Goal: Task Accomplishment & Management: Complete application form

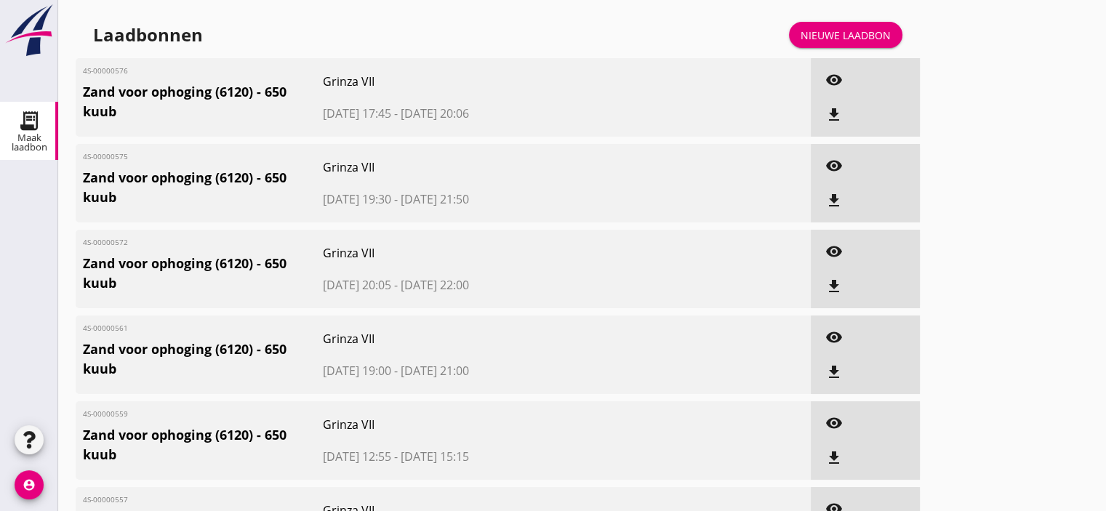
click at [850, 33] on div "Nieuwe laadbon" at bounding box center [845, 35] width 90 height 15
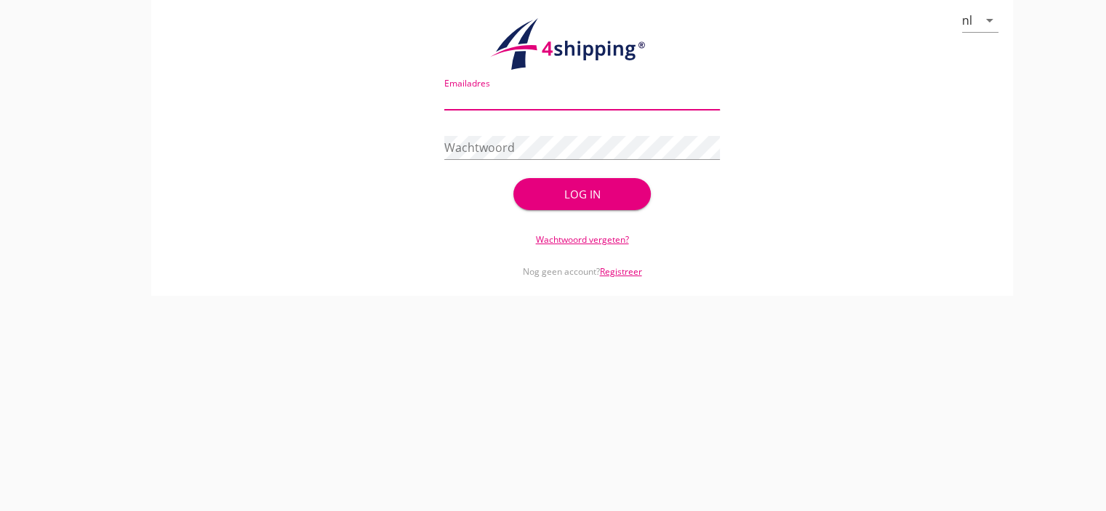
click at [479, 94] on input "Emailadres" at bounding box center [581, 97] width 275 height 23
type input "[EMAIL_ADDRESS][DOMAIN_NAME]"
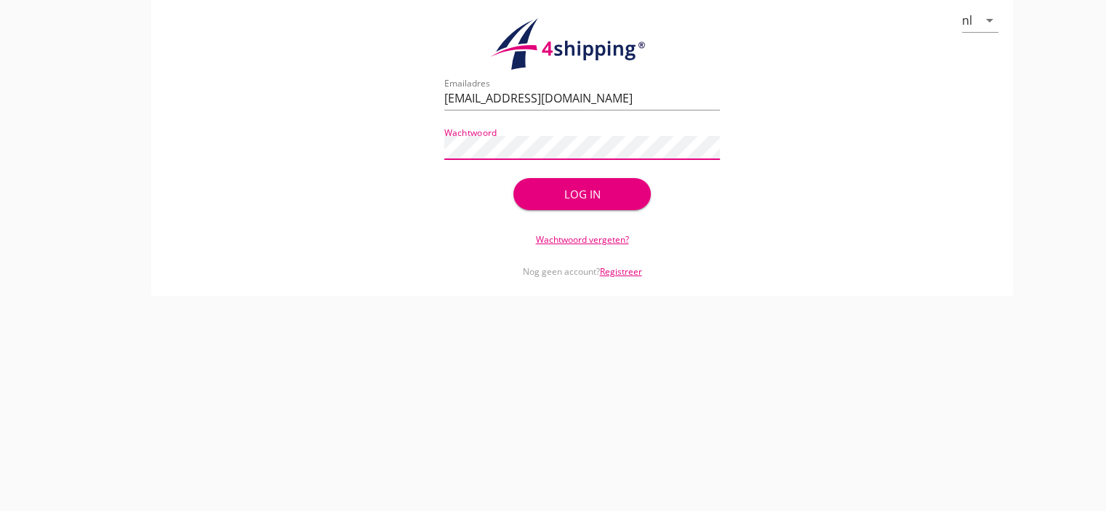
click at [557, 193] on div "Log in" at bounding box center [582, 194] width 92 height 17
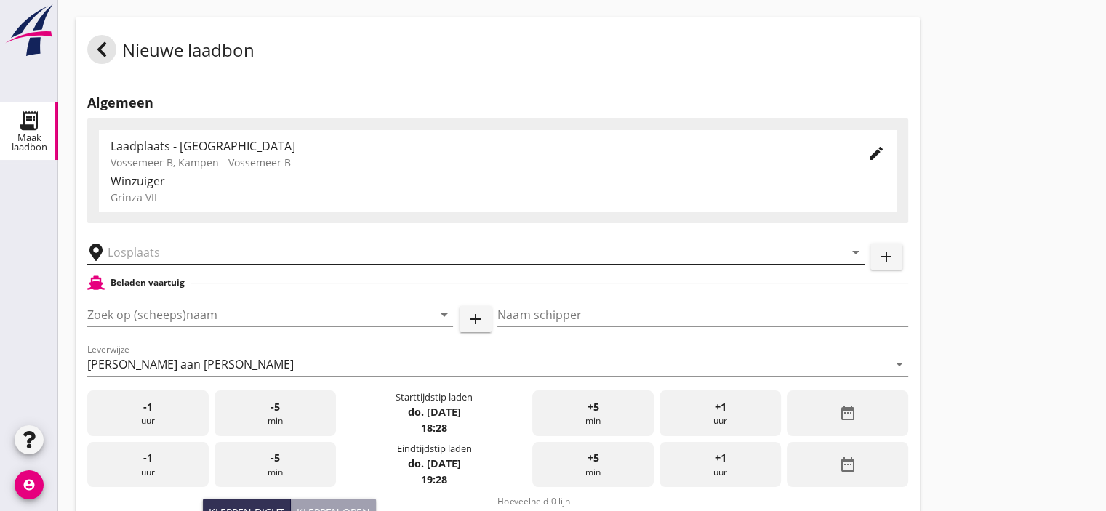
click at [135, 250] on input "text" at bounding box center [466, 252] width 716 height 23
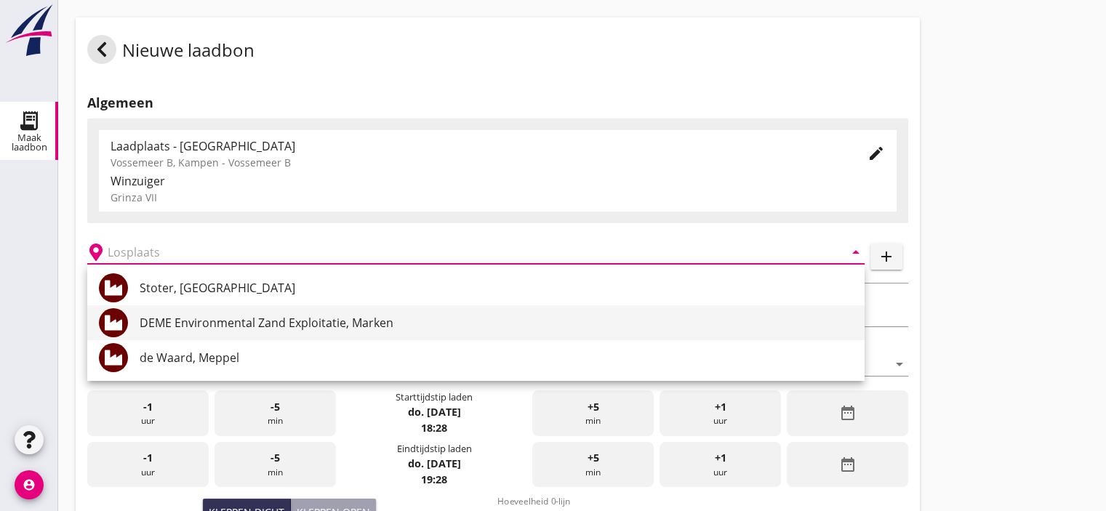
click at [251, 317] on div "DEME Environmental Zand Exploitatie, Marken" at bounding box center [496, 322] width 713 height 17
type input "DEME Environmental Zand Exploitatie, Marken"
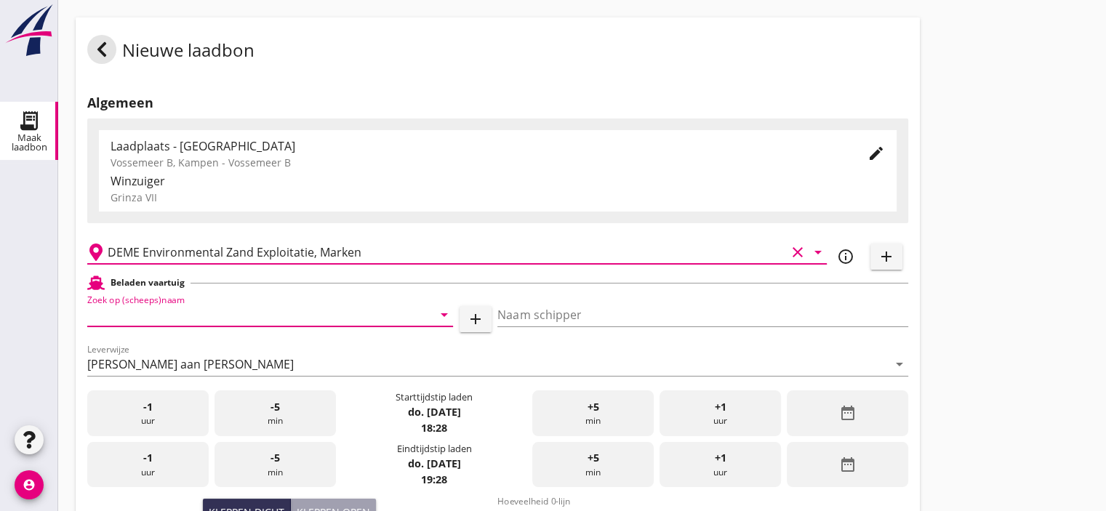
click at [243, 320] on input "Zoek op (scheeps)naam" at bounding box center [249, 314] width 325 height 23
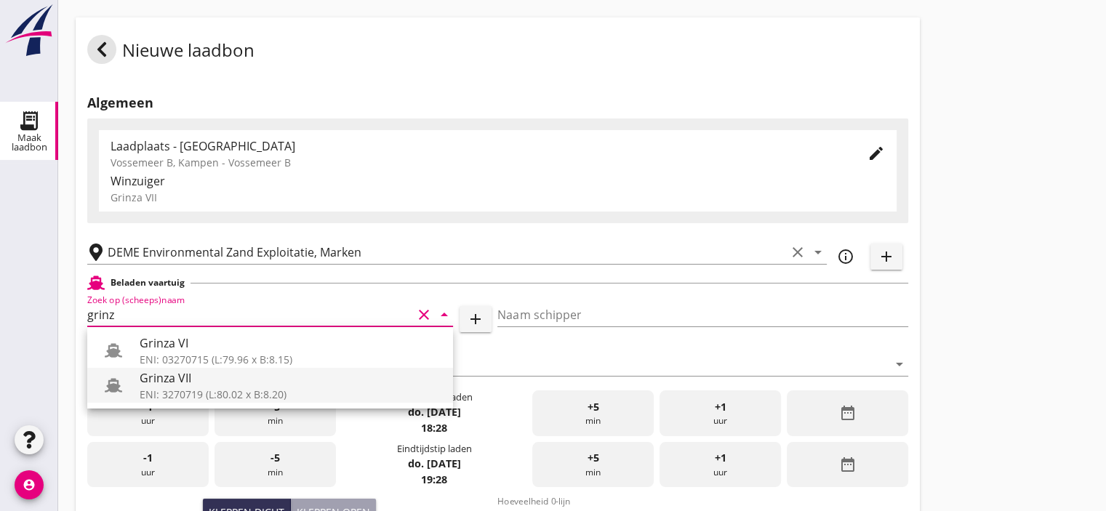
click at [183, 379] on div "Grinza VII" at bounding box center [291, 377] width 302 height 17
type input "Grinza VII"
type input "[PERSON_NAME]"
type input "646"
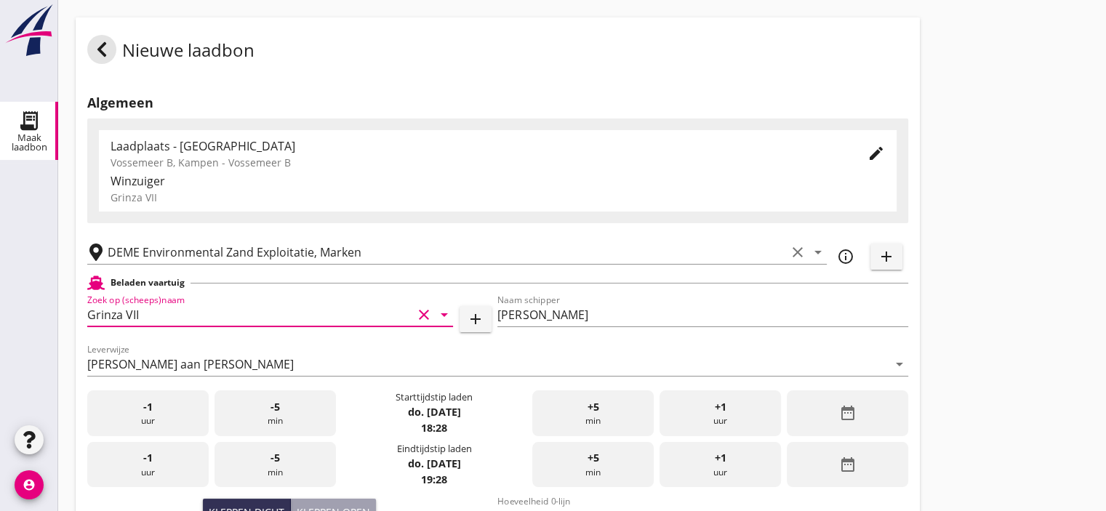
type input "Grinza VII"
click at [577, 411] on div "+5 min" at bounding box center [592, 413] width 121 height 46
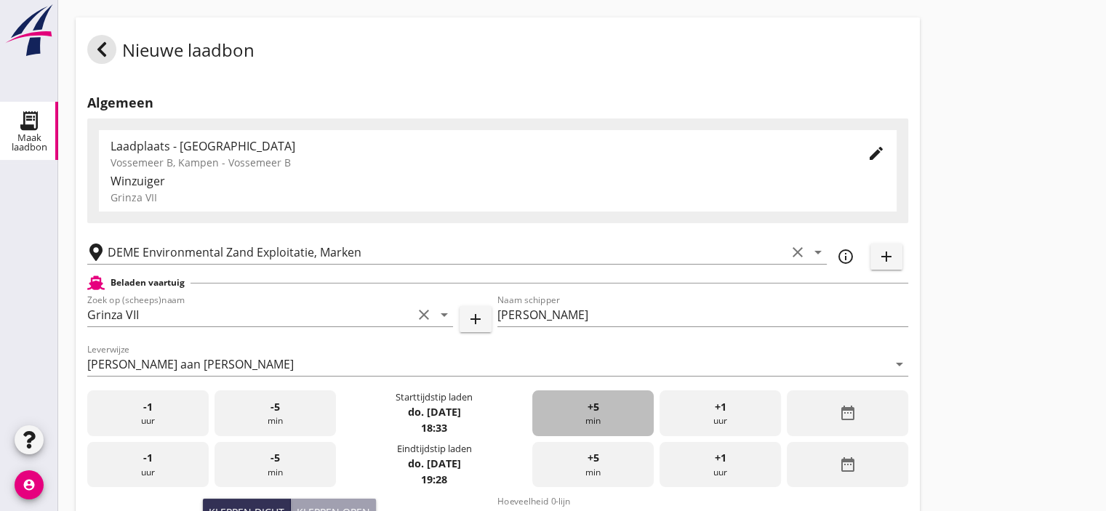
click at [577, 411] on div "+5 min" at bounding box center [592, 413] width 121 height 46
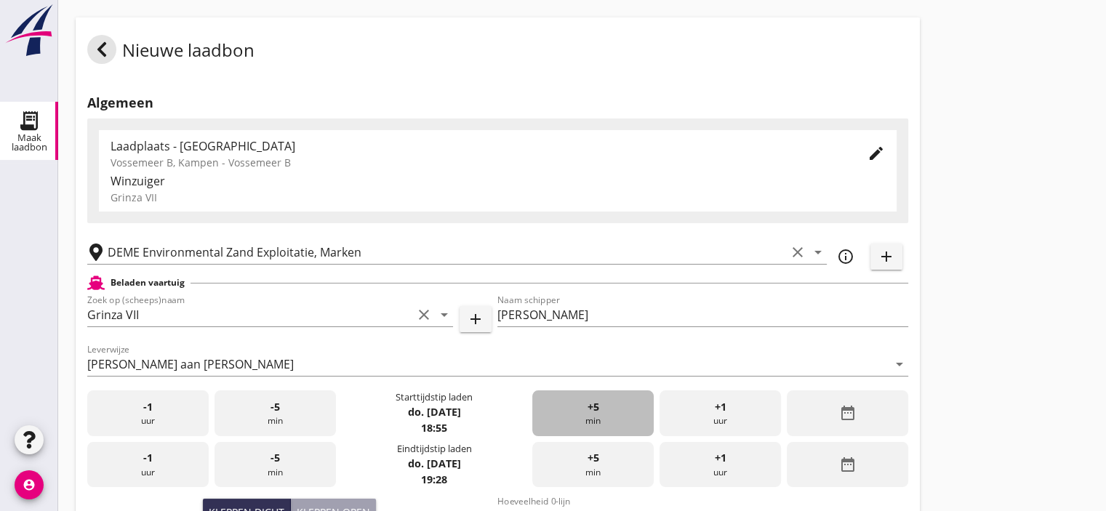
click at [577, 411] on div "+5 min" at bounding box center [592, 413] width 121 height 46
click at [737, 459] on div "+1 uur" at bounding box center [719, 465] width 121 height 46
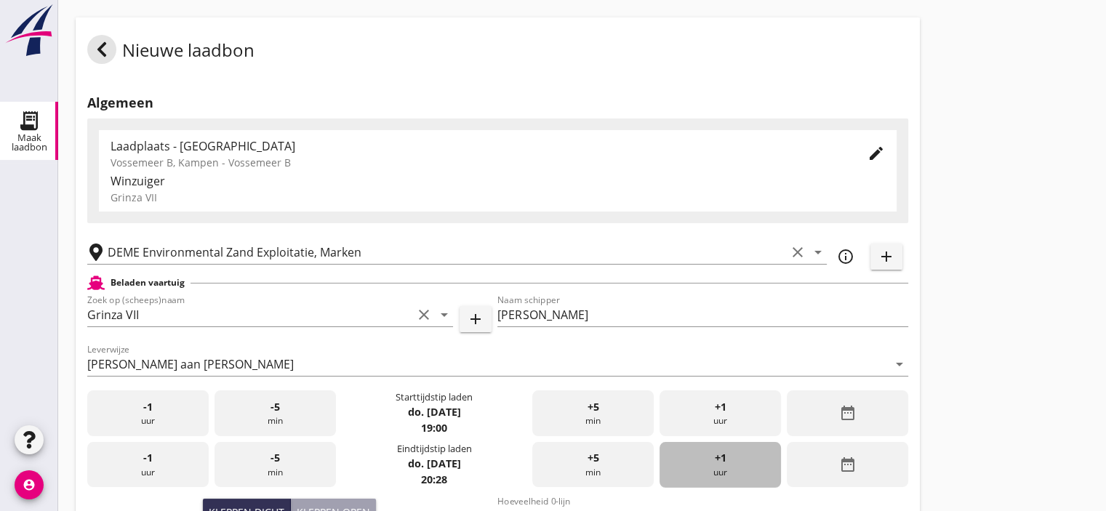
click at [737, 459] on div "+1 uur" at bounding box center [719, 465] width 121 height 46
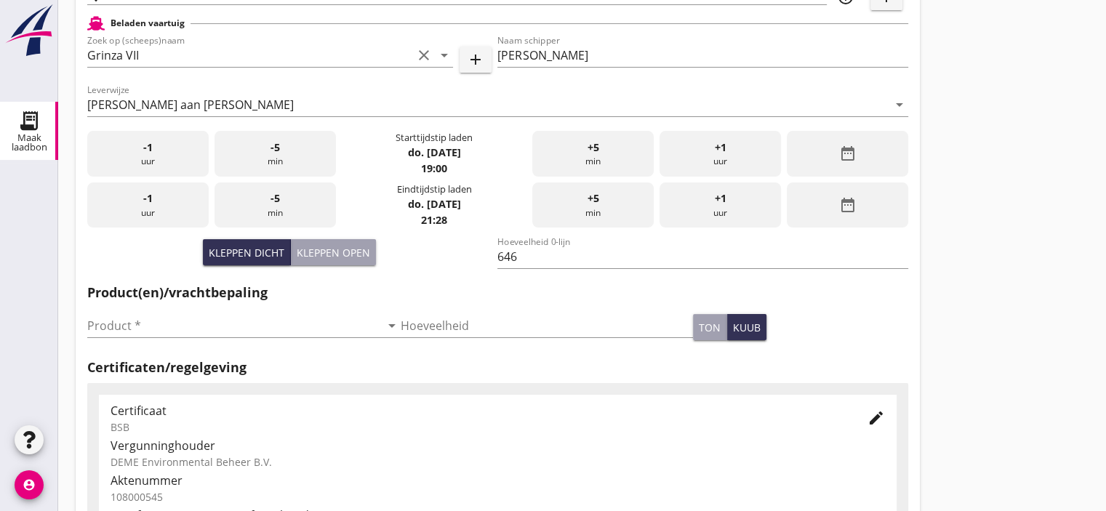
scroll to position [268, 0]
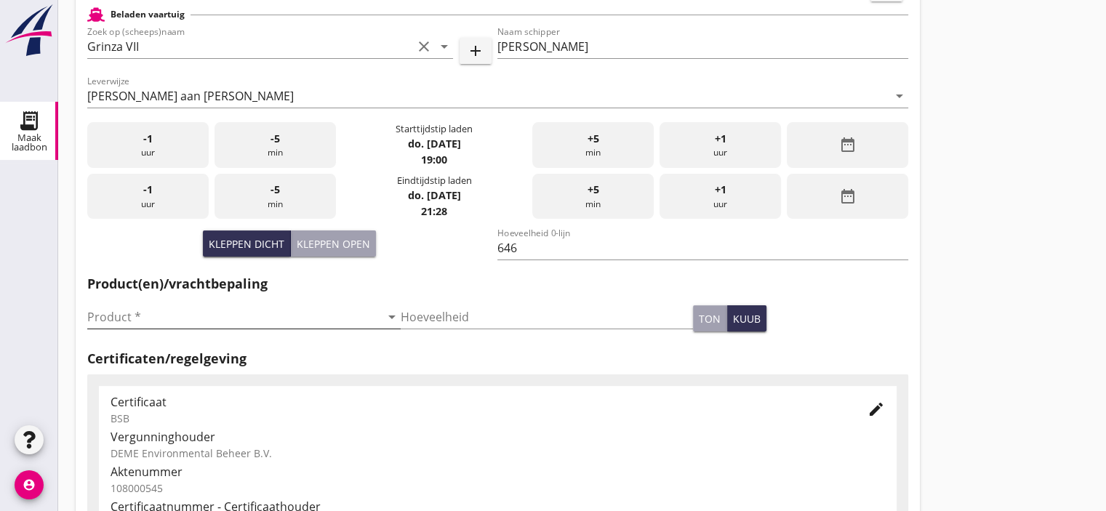
click at [243, 323] on input "Product *" at bounding box center [233, 316] width 293 height 23
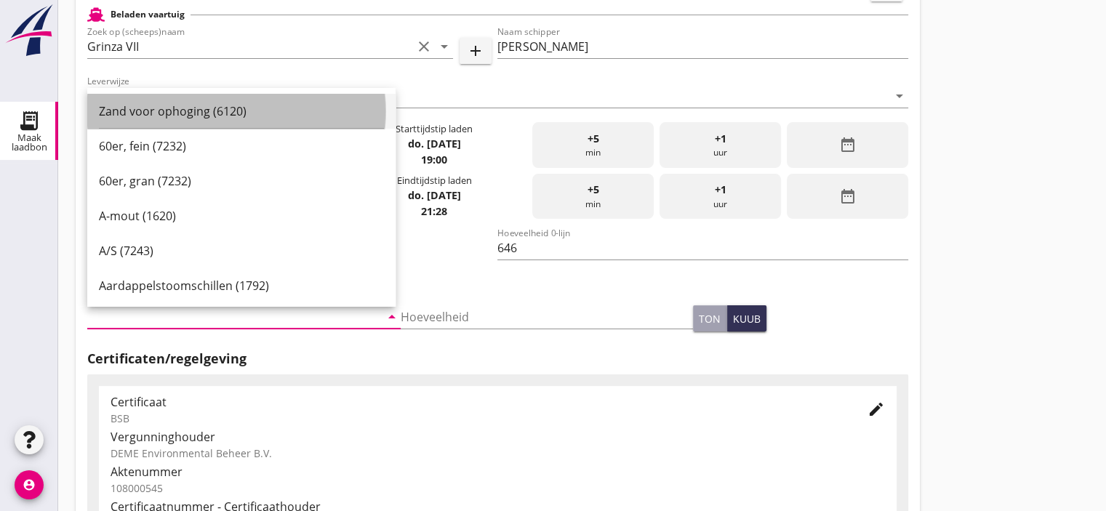
click at [203, 116] on div "Zand voor ophoging (6120)" at bounding box center [241, 110] width 285 height 17
type input "Zand voor ophoging (6120)"
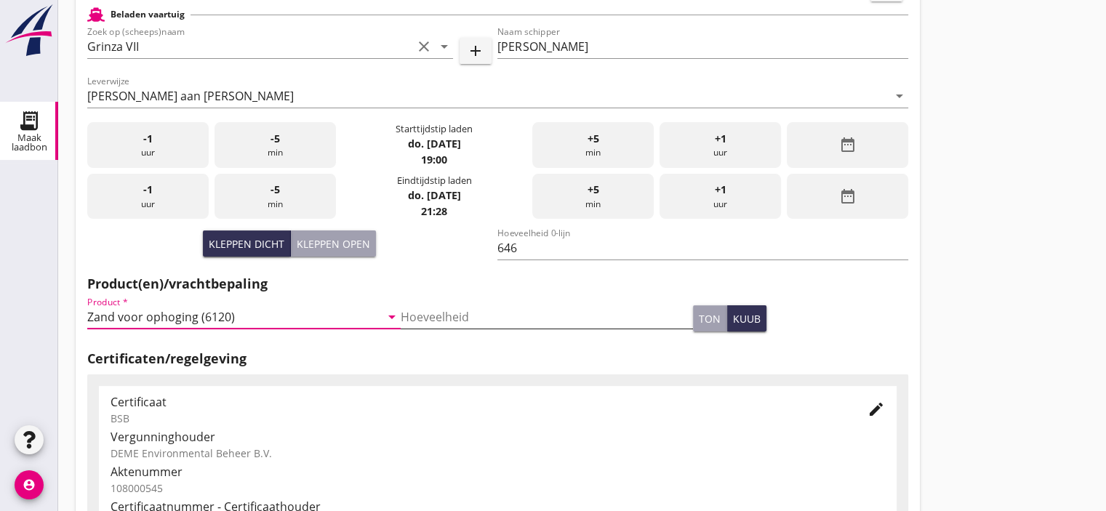
click at [422, 322] on input "Hoeveelheid" at bounding box center [546, 316] width 293 height 23
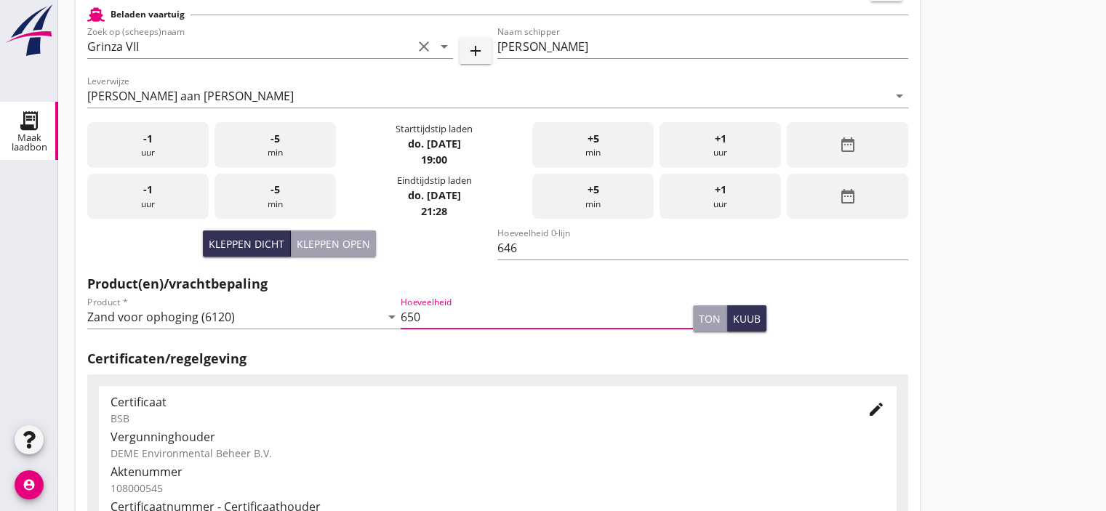
type input "650"
